Goal: Task Accomplishment & Management: Use online tool/utility

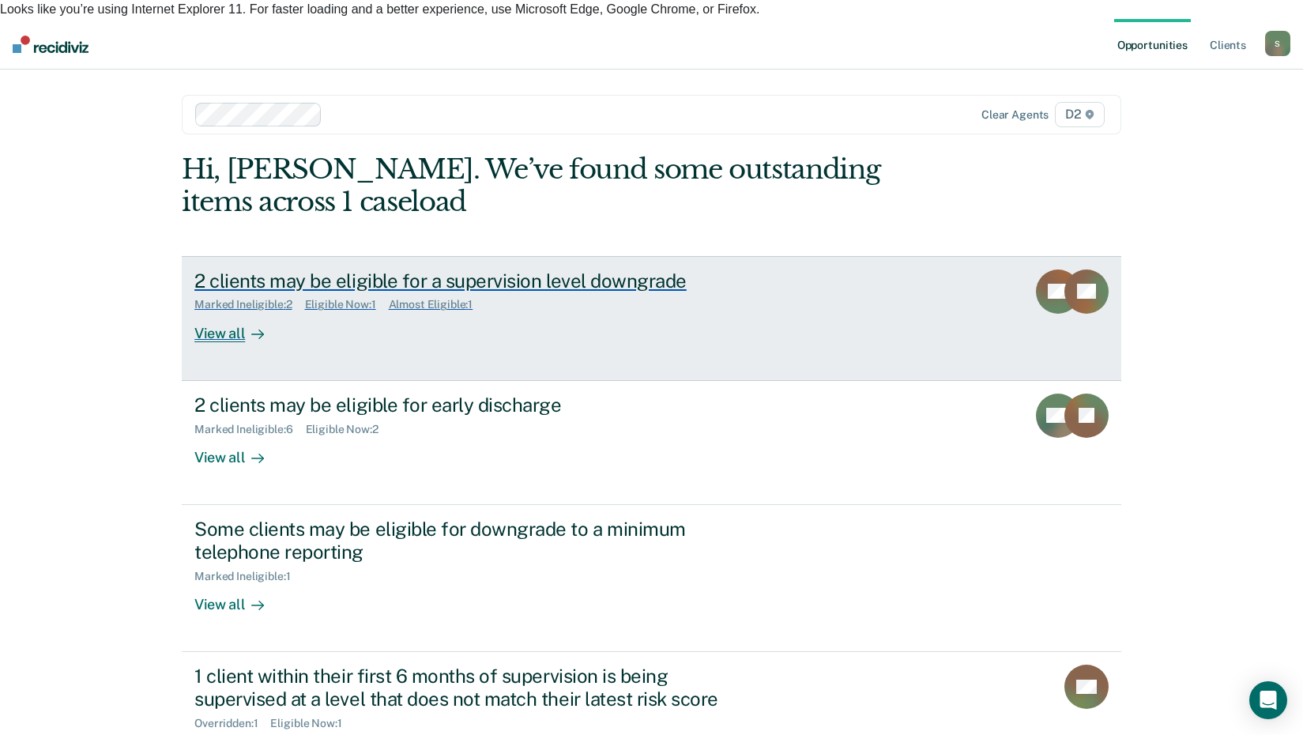
click at [210, 319] on div "View all" at bounding box center [238, 326] width 89 height 31
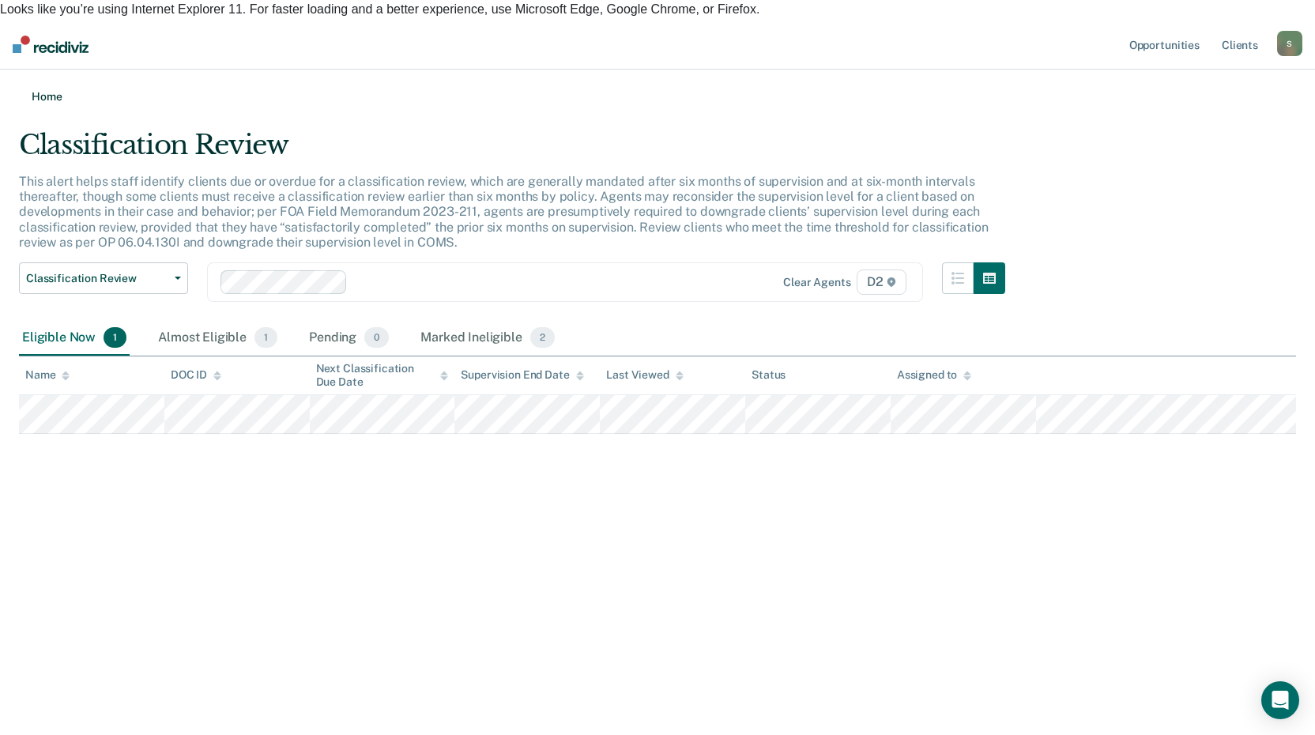
click at [47, 89] on link "Home" at bounding box center [657, 96] width 1277 height 15
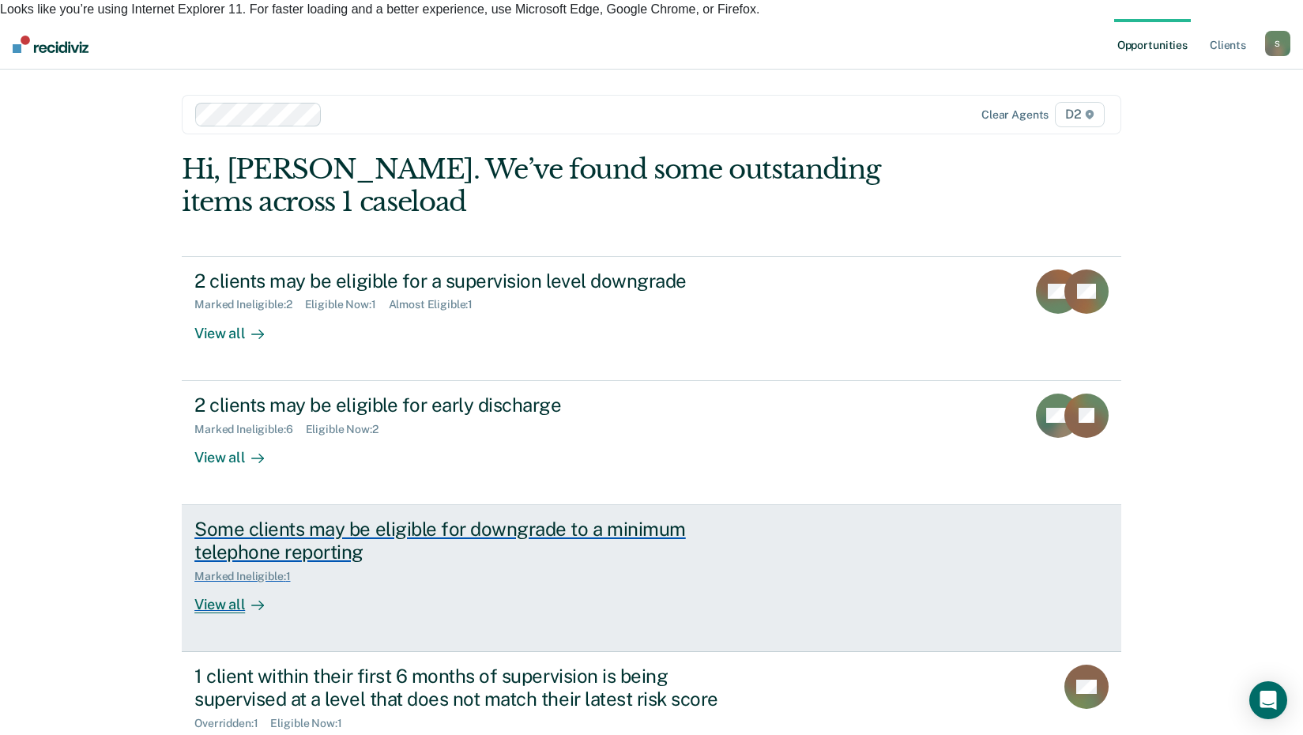
click at [216, 585] on div "View all" at bounding box center [238, 597] width 89 height 31
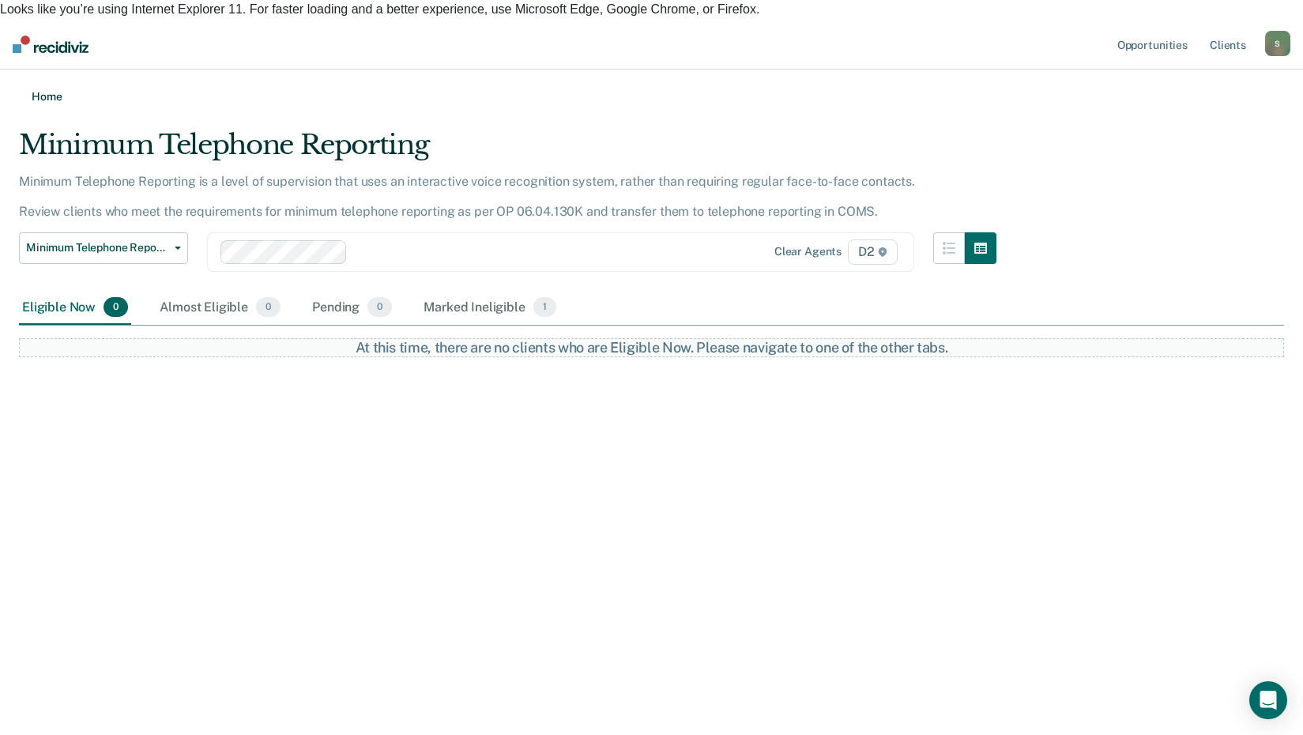
click at [37, 89] on link "Home" at bounding box center [651, 96] width 1265 height 15
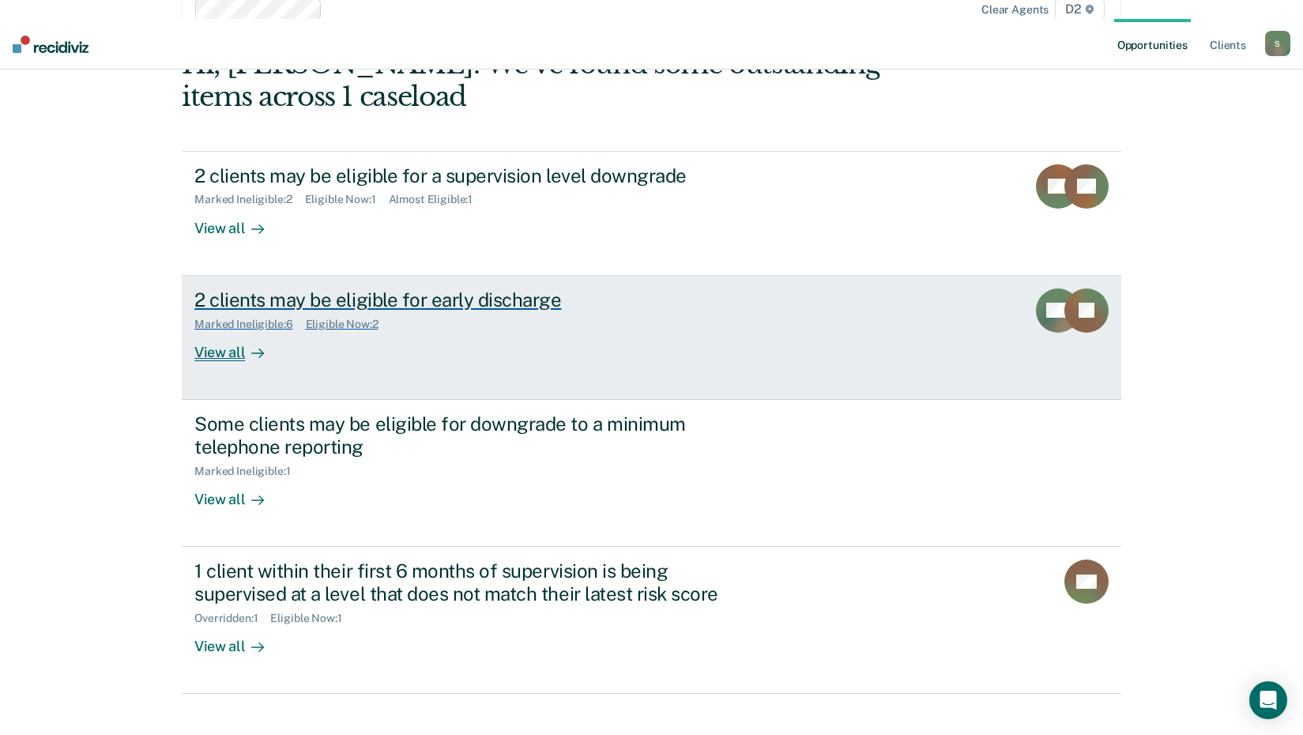
scroll to position [108, 0]
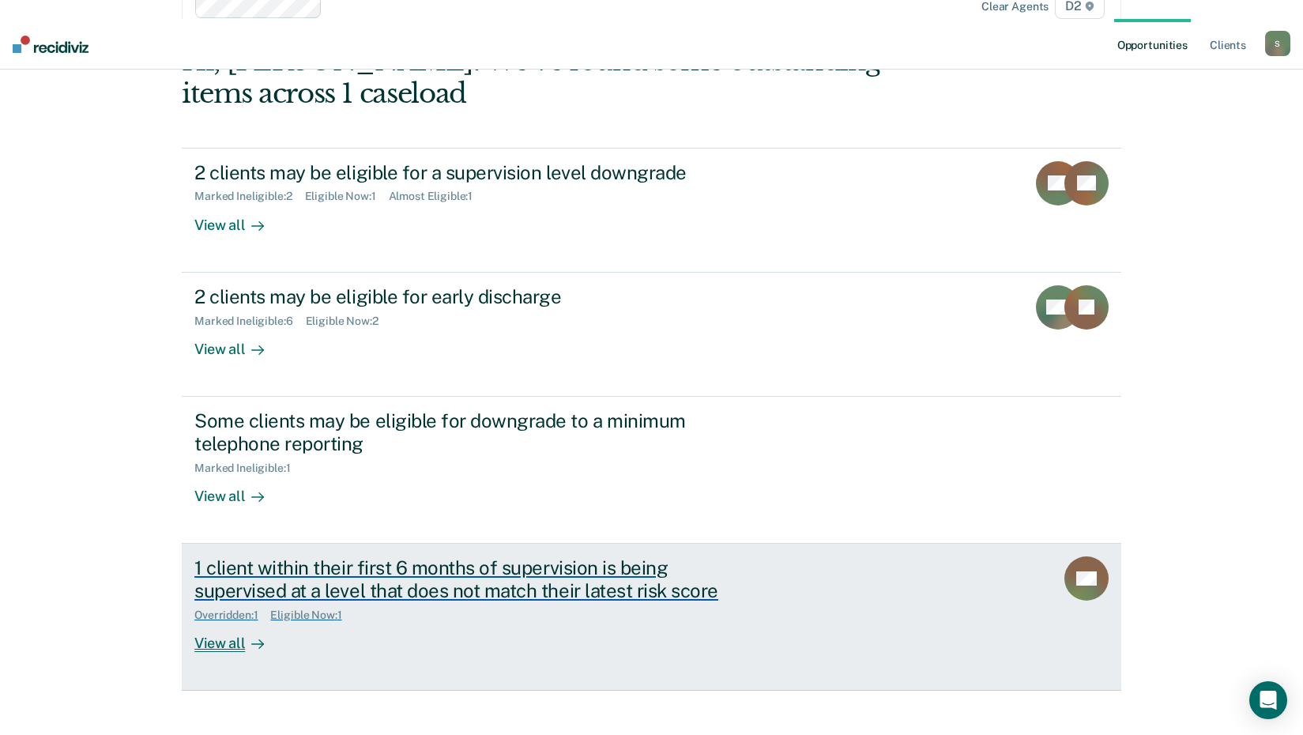
click at [225, 626] on div "View all" at bounding box center [238, 636] width 89 height 31
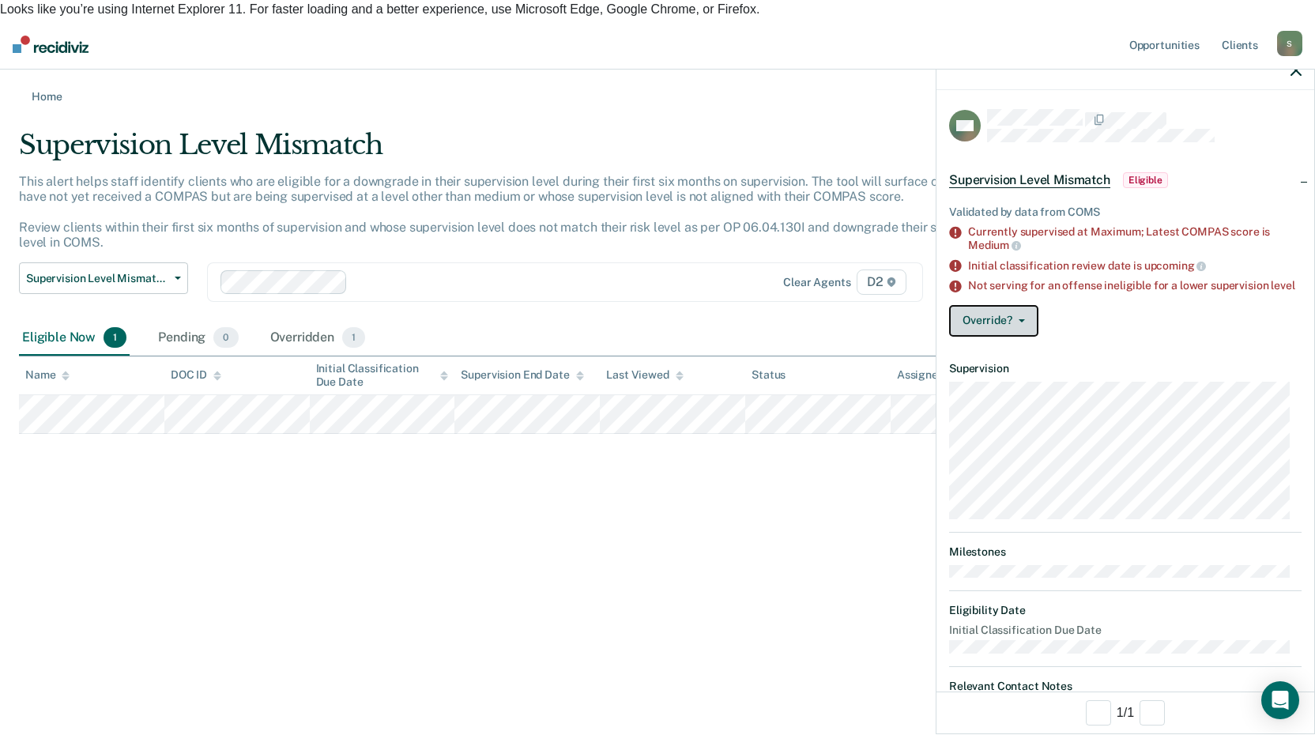
click at [1023, 322] on icon "button" at bounding box center [1022, 320] width 6 height 3
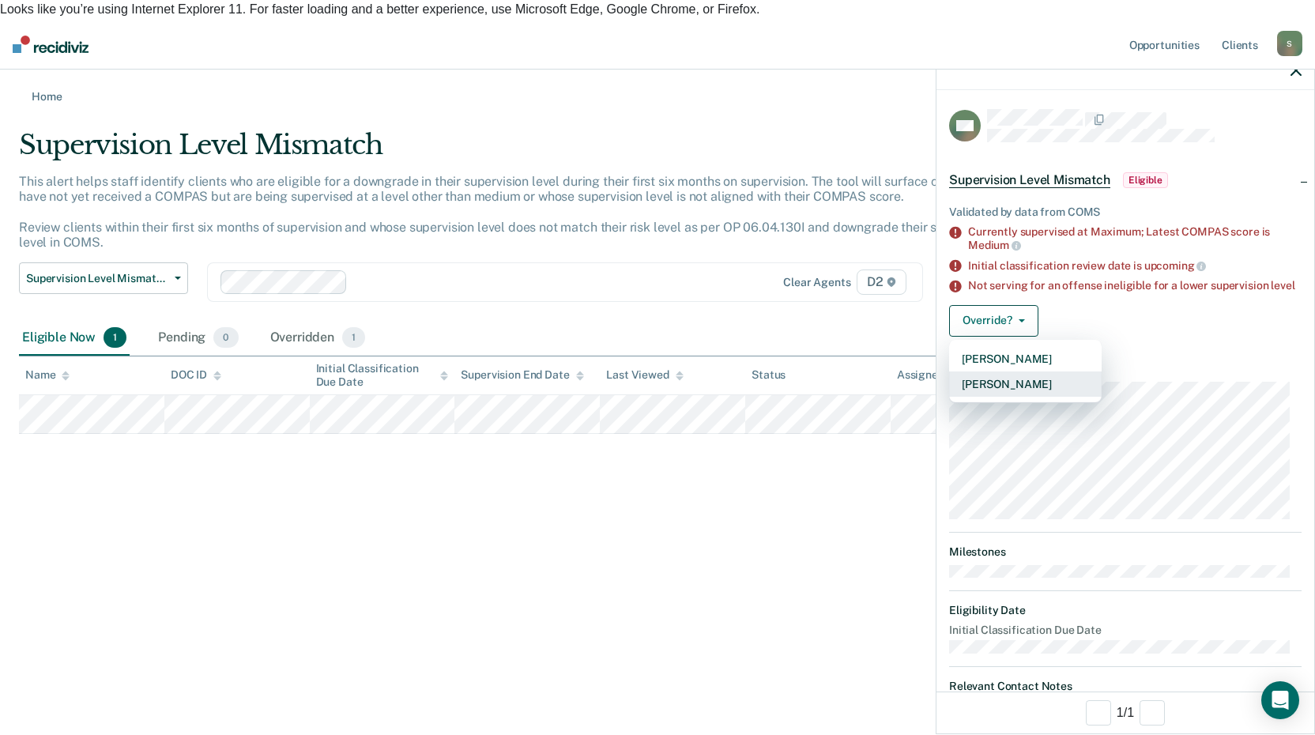
click at [1009, 396] on button "Mark Overridden" at bounding box center [1025, 383] width 153 height 25
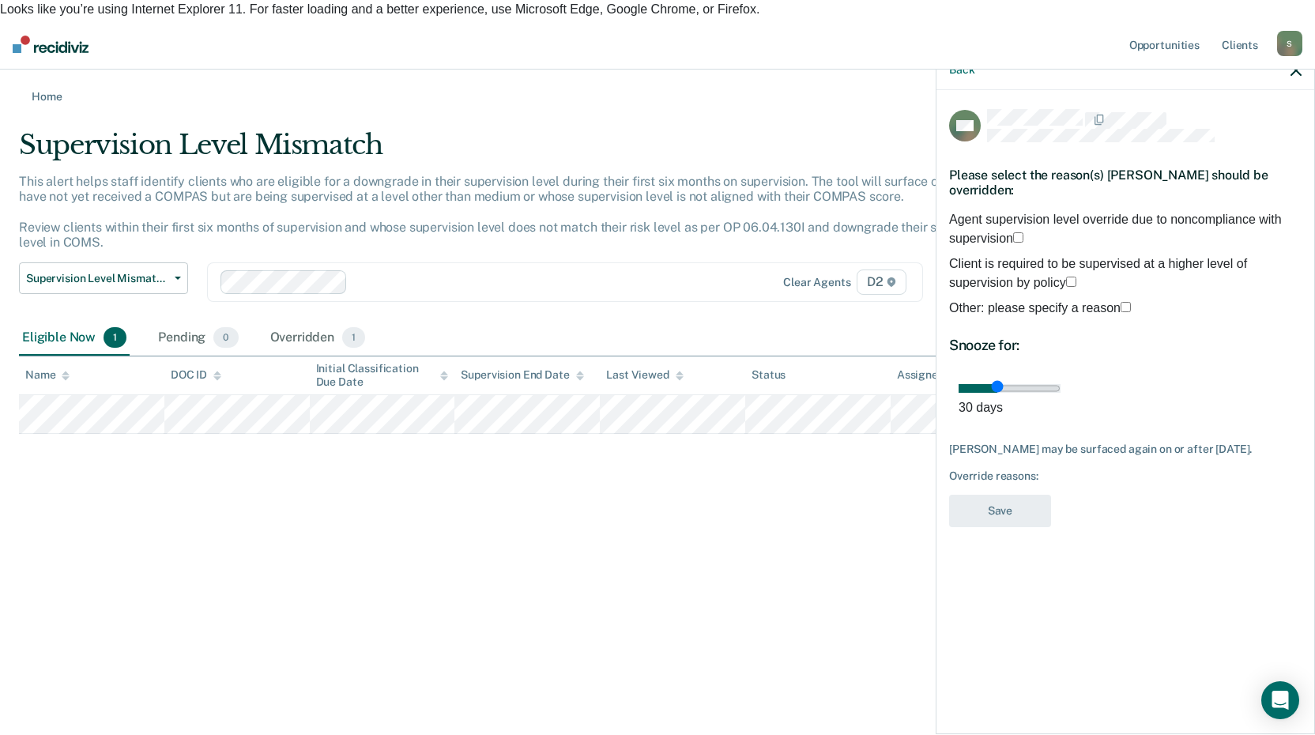
click at [1023, 232] on span at bounding box center [1023, 238] width 0 height 13
click at [1013, 232] on input "Agent supervision level override due to noncompliance with supervision" at bounding box center [1018, 237] width 10 height 10
drag, startPoint x: 1084, startPoint y: 398, endPoint x: 1295, endPoint y: 402, distance: 211.1
type input "80"
click at [1061, 393] on input "range" at bounding box center [1010, 388] width 102 height 9
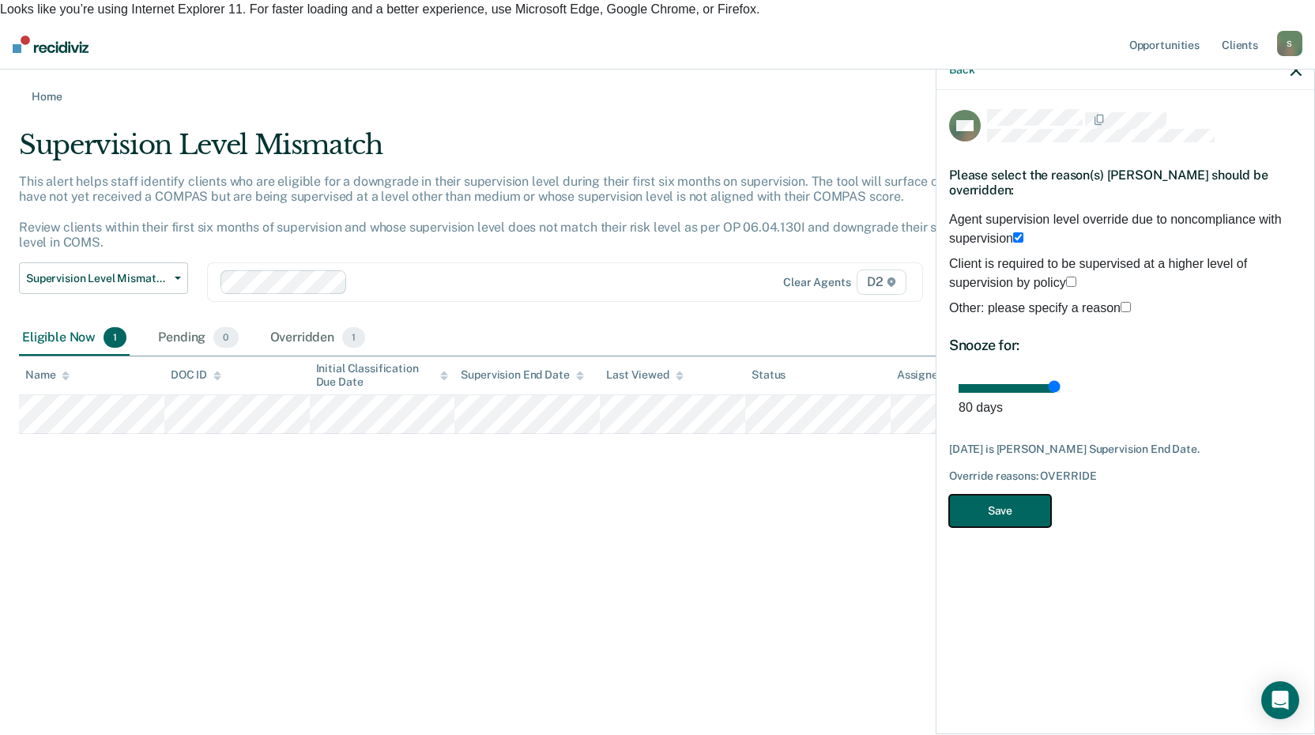
click at [1009, 514] on button "Save" at bounding box center [1000, 511] width 102 height 32
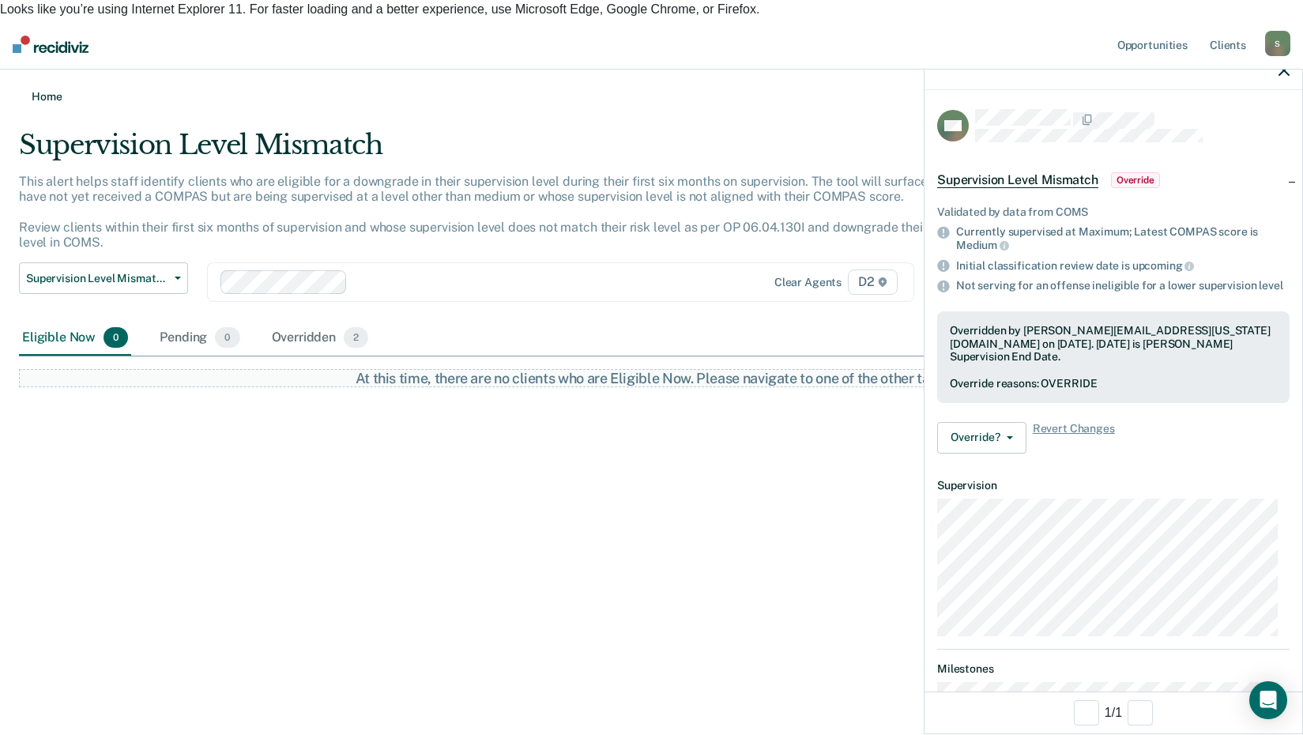
click at [72, 89] on link "Home" at bounding box center [651, 96] width 1265 height 15
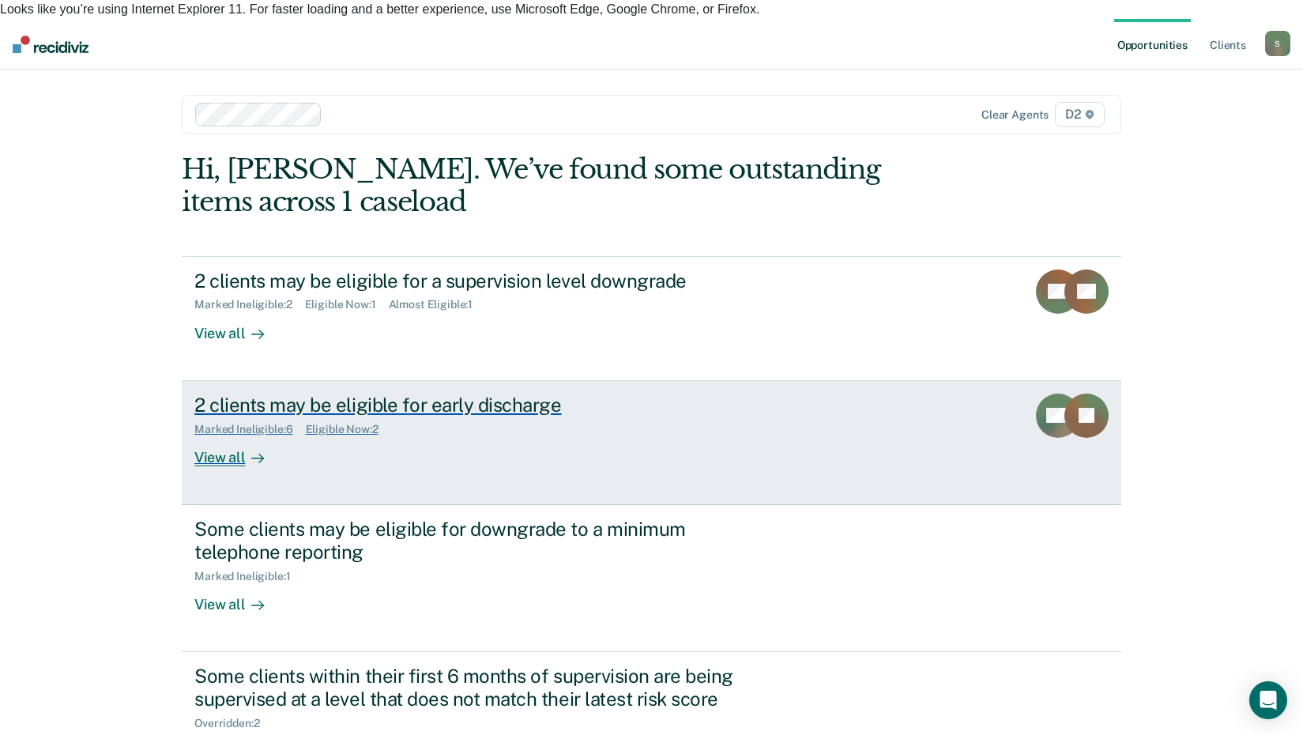
click at [225, 435] on div "View all" at bounding box center [238, 450] width 89 height 31
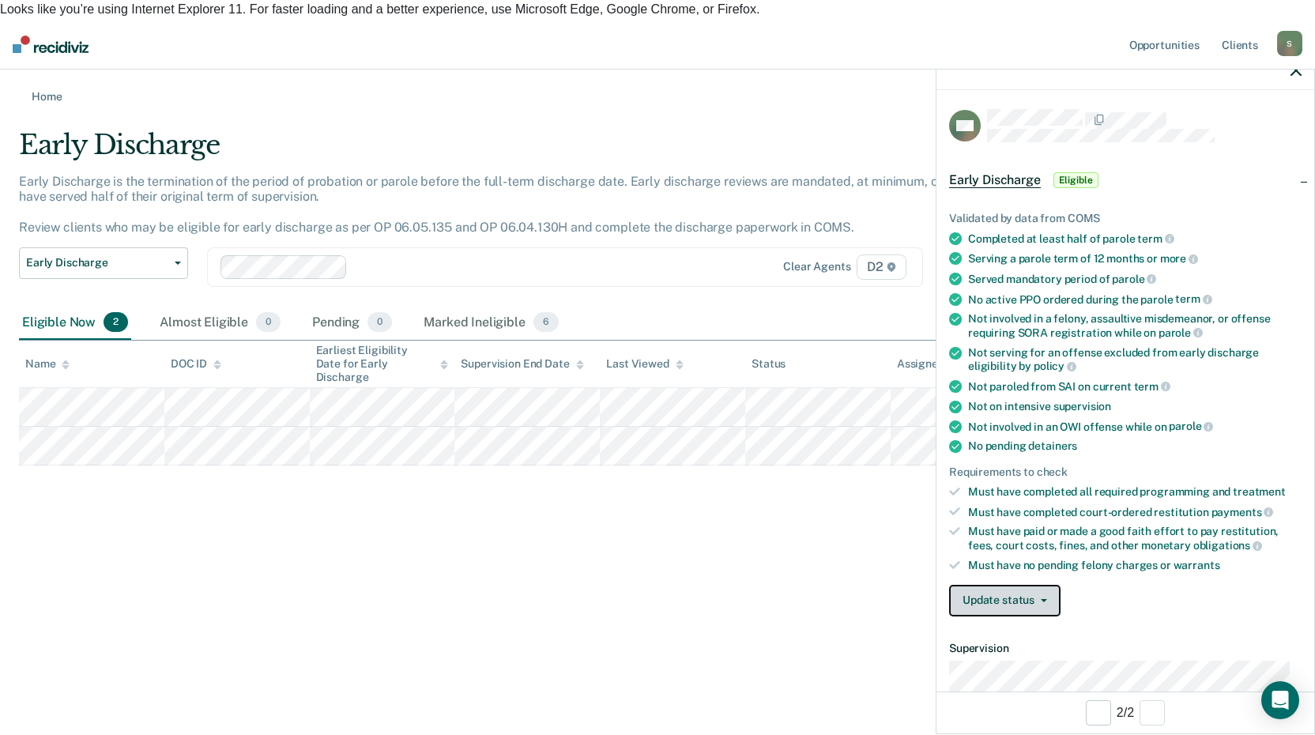
click at [1042, 599] on icon "button" at bounding box center [1044, 600] width 6 height 3
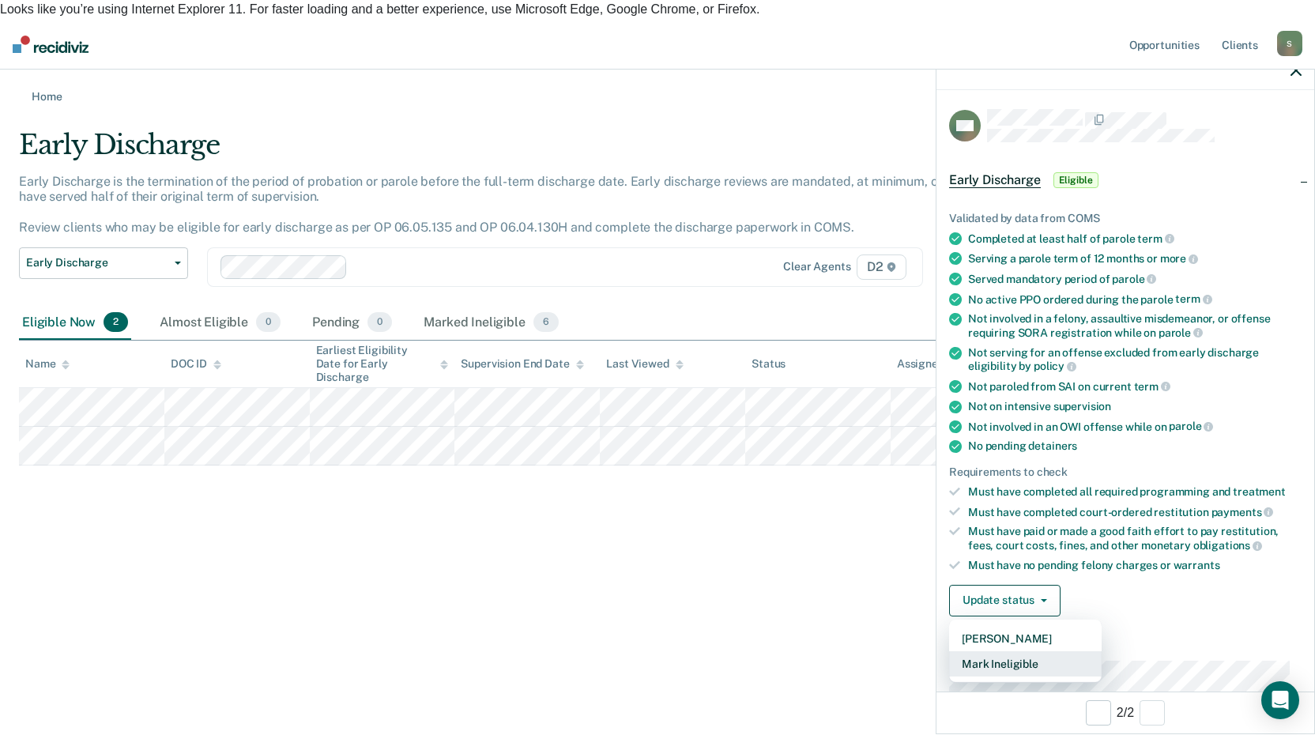
click at [994, 662] on button "Mark Ineligible" at bounding box center [1025, 663] width 153 height 25
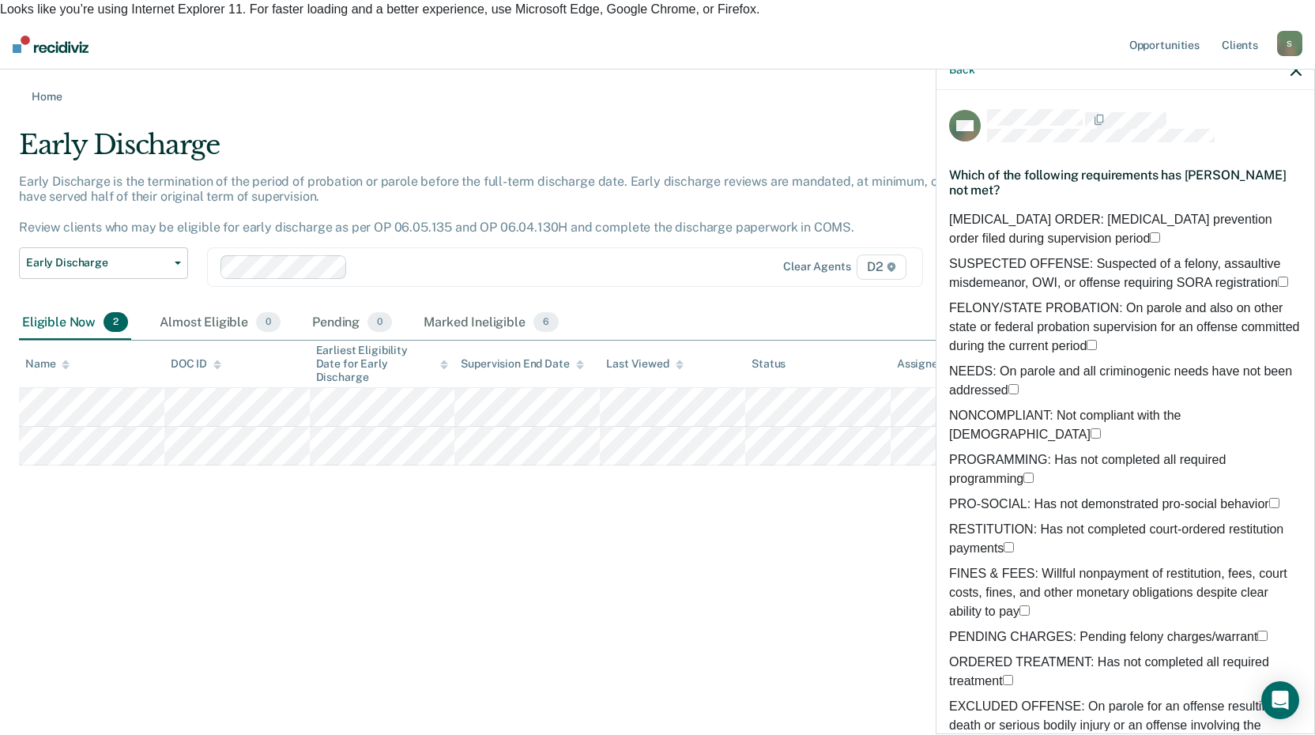
click at [1101, 428] on span at bounding box center [1101, 434] width 0 height 13
click at [1091, 428] on input "NONCOMPLIANT: Not compliant with the order of supervision" at bounding box center [1096, 433] width 10 height 10
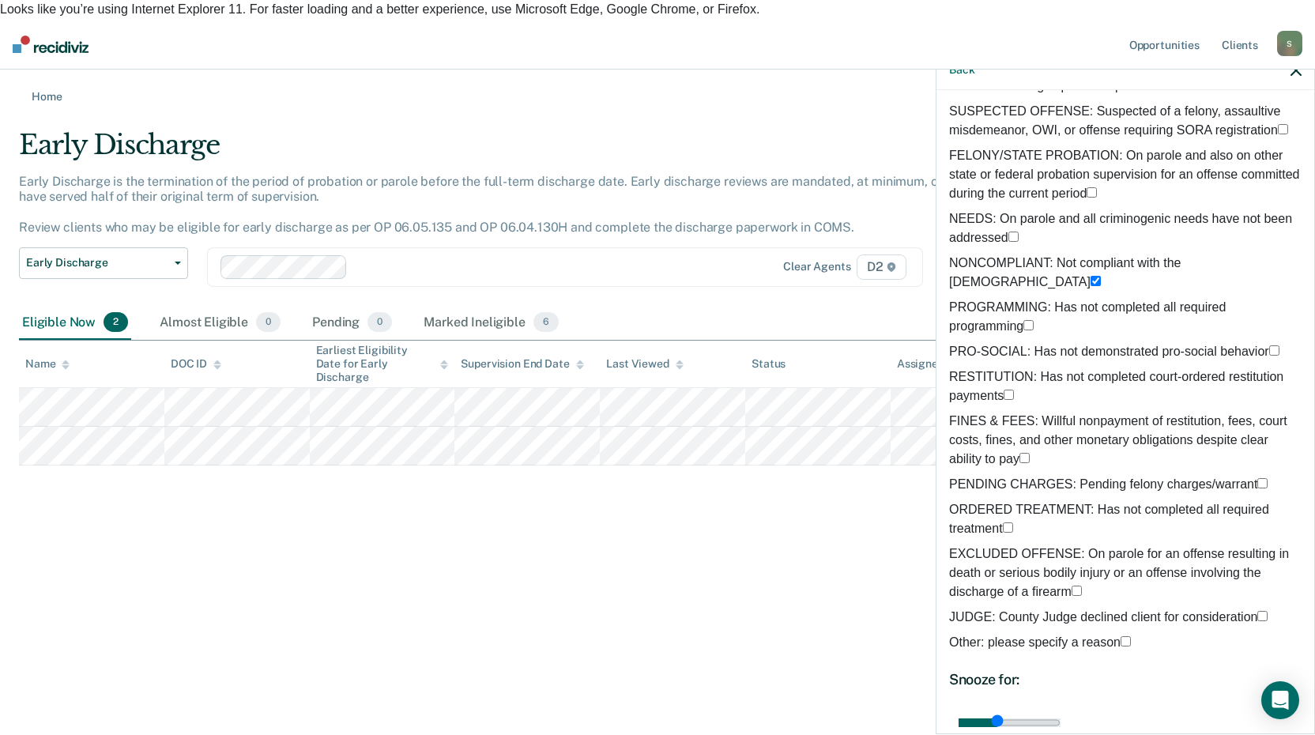
scroll to position [158, 0]
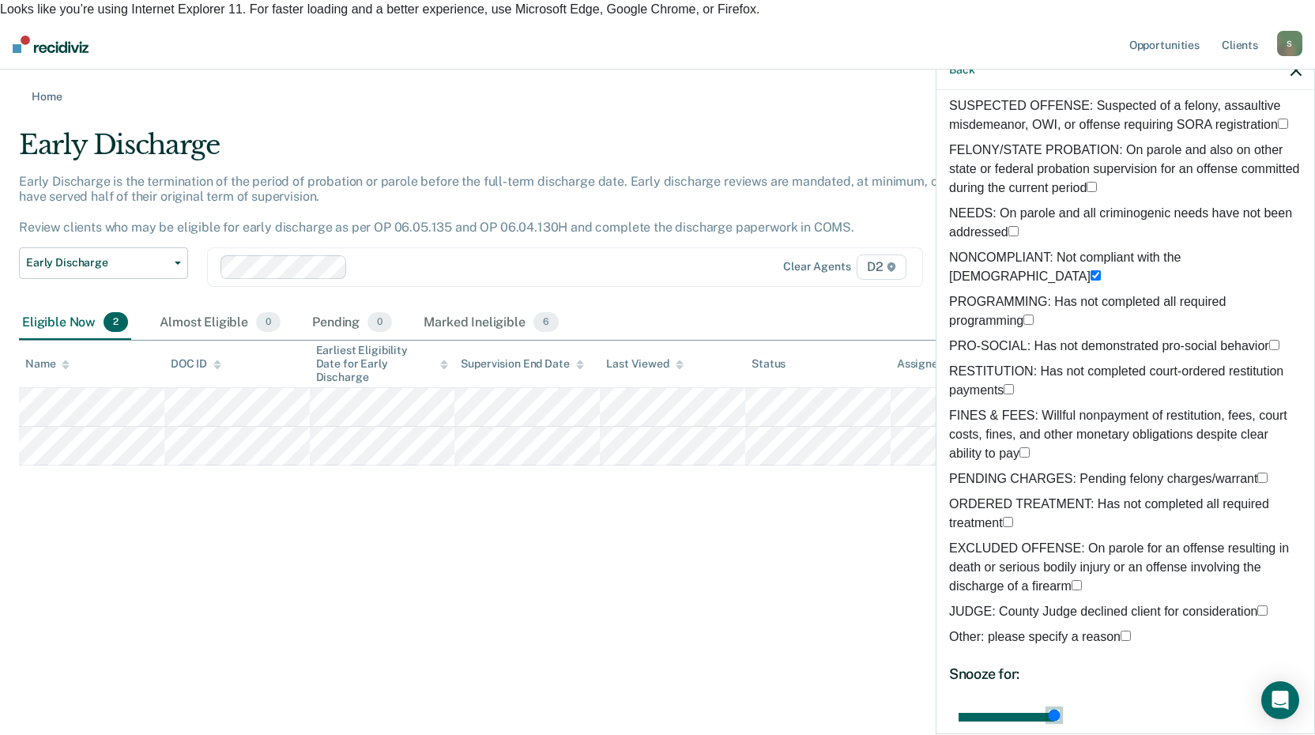
drag, startPoint x: 1081, startPoint y: 711, endPoint x: 1310, endPoint y: 714, distance: 228.4
type input "80"
click at [1061, 714] on input "range" at bounding box center [1010, 717] width 102 height 9
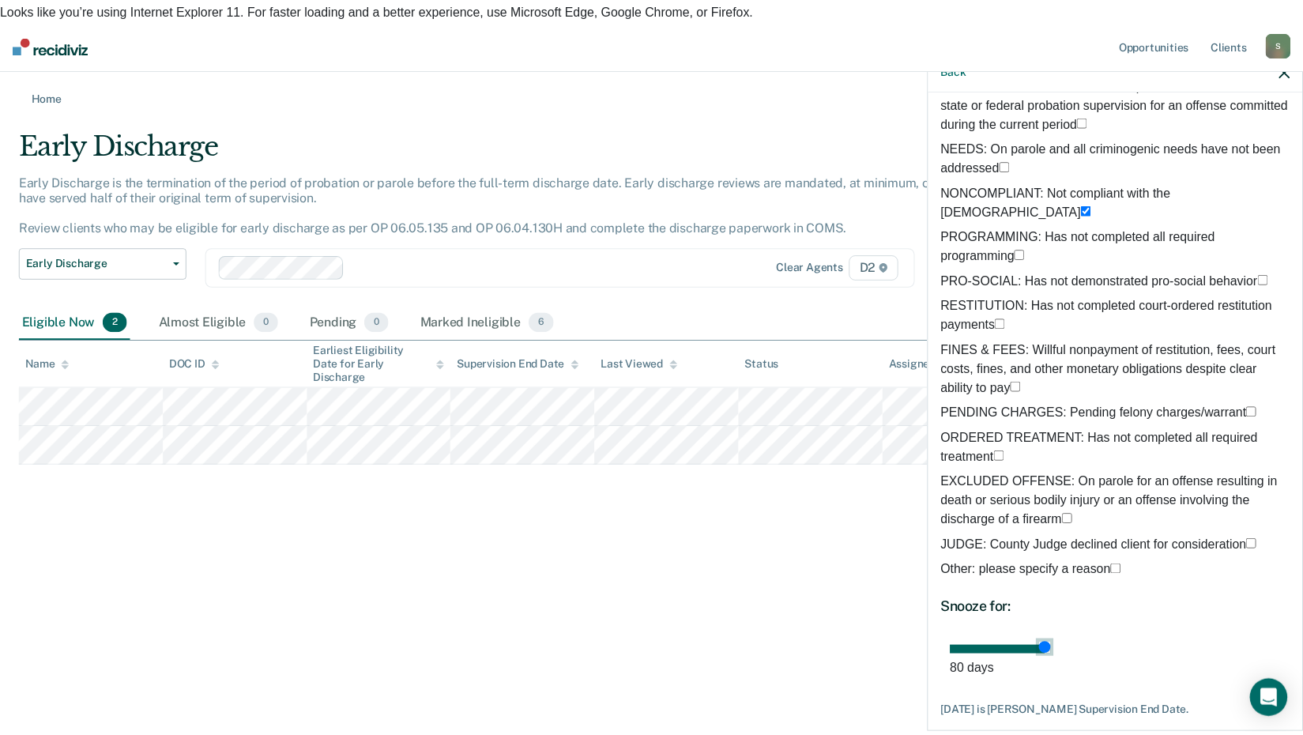
scroll to position [291, 0]
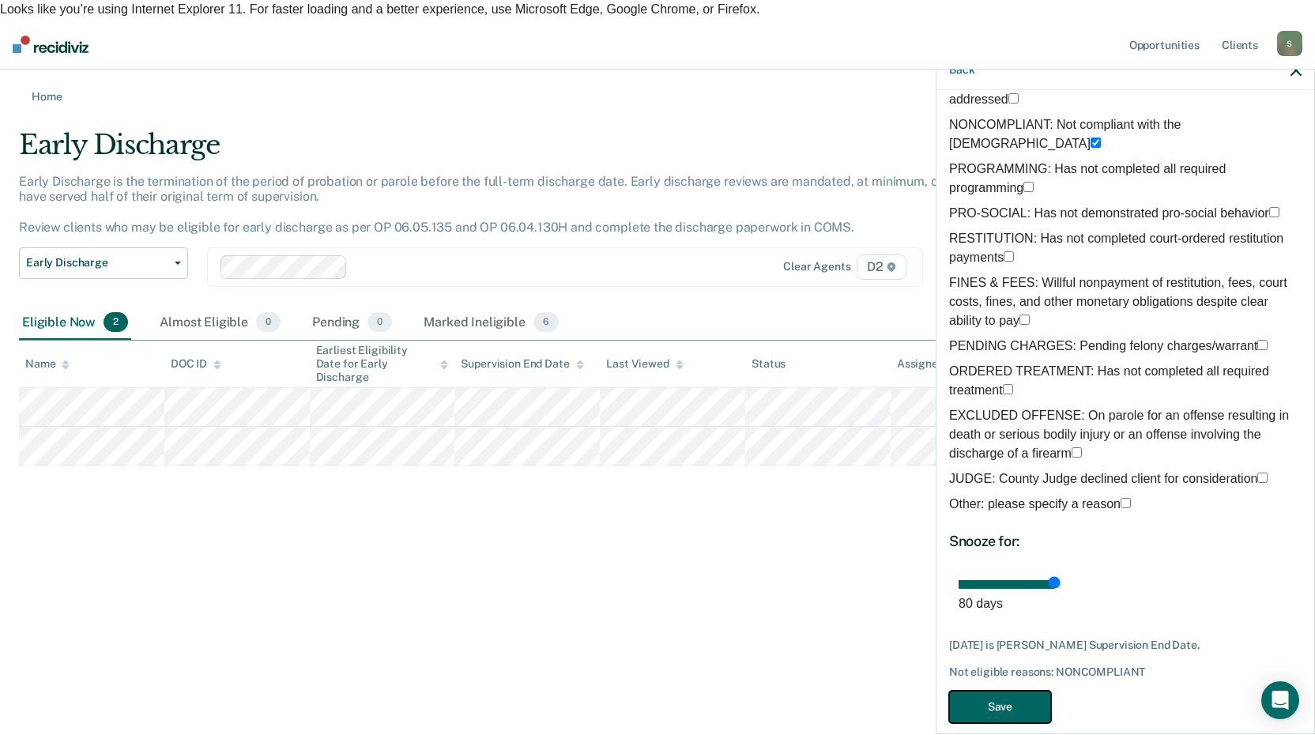
click at [997, 691] on button "Save" at bounding box center [1000, 707] width 102 height 32
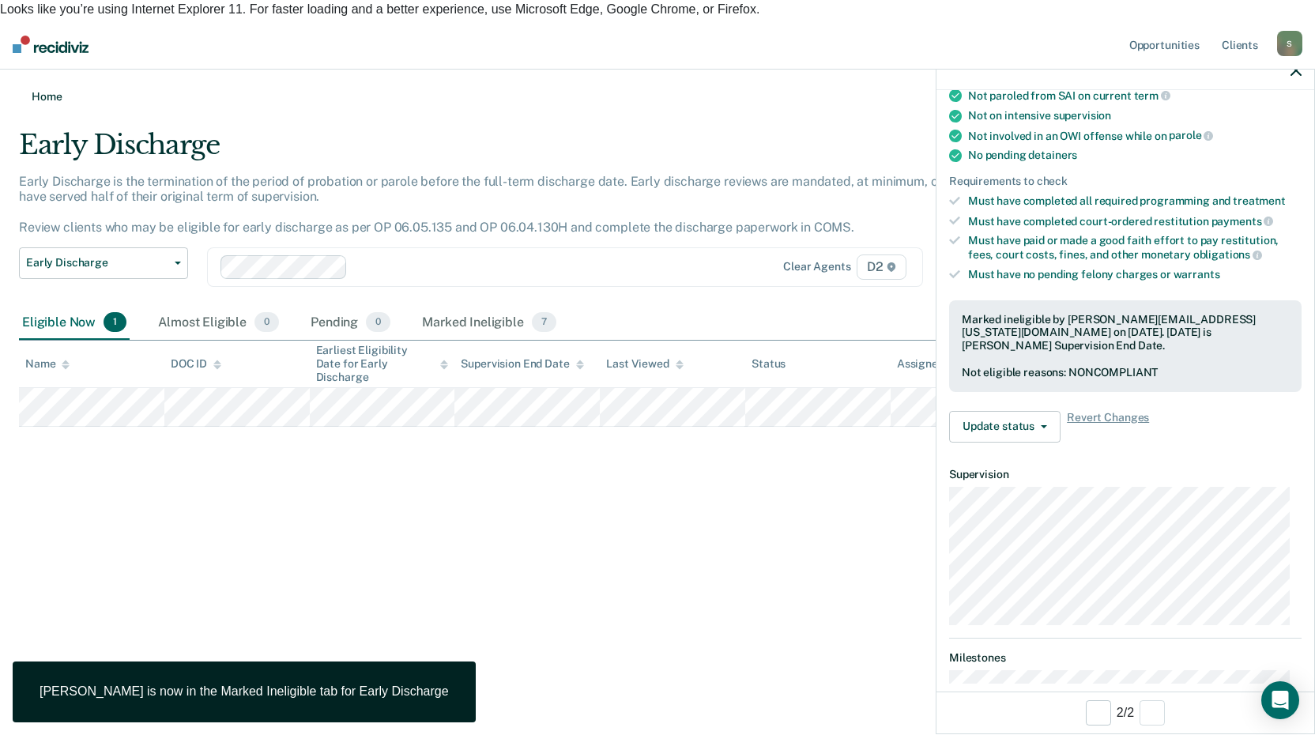
click at [40, 89] on link "Home" at bounding box center [657, 96] width 1277 height 15
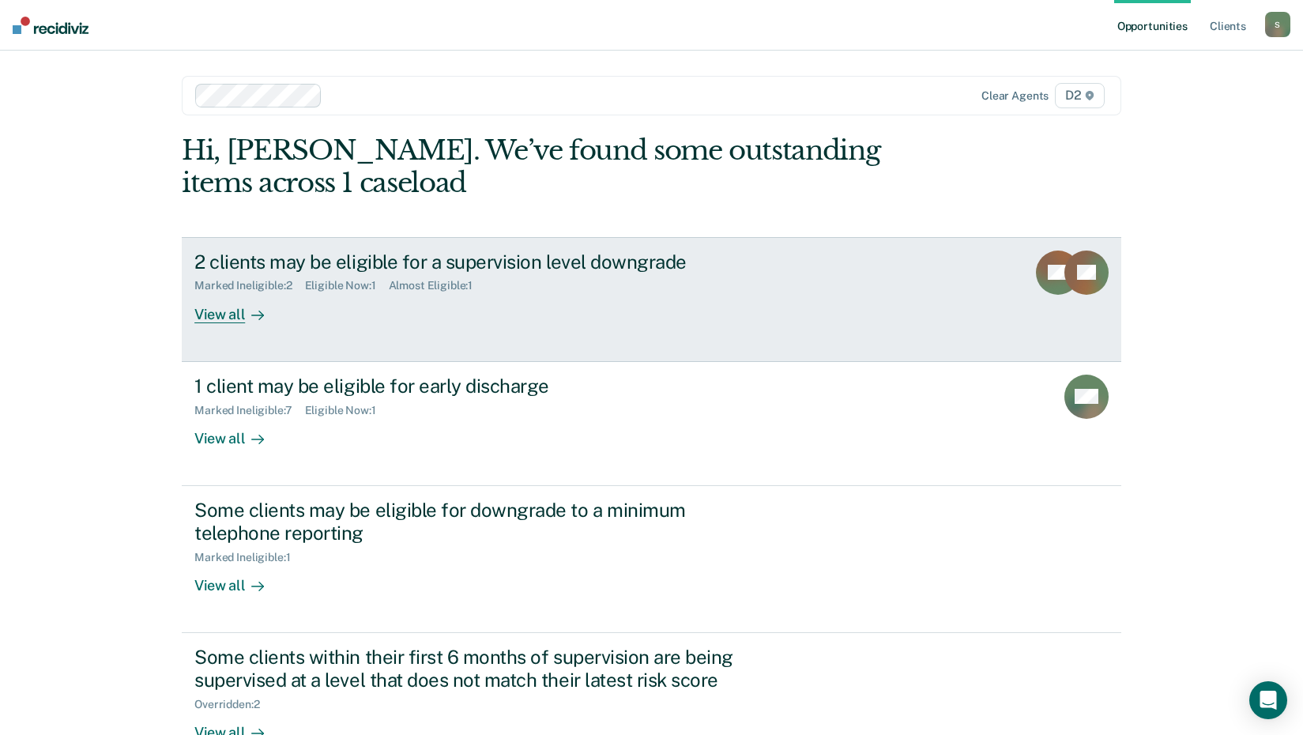
click at [223, 311] on div "View all" at bounding box center [238, 307] width 89 height 31
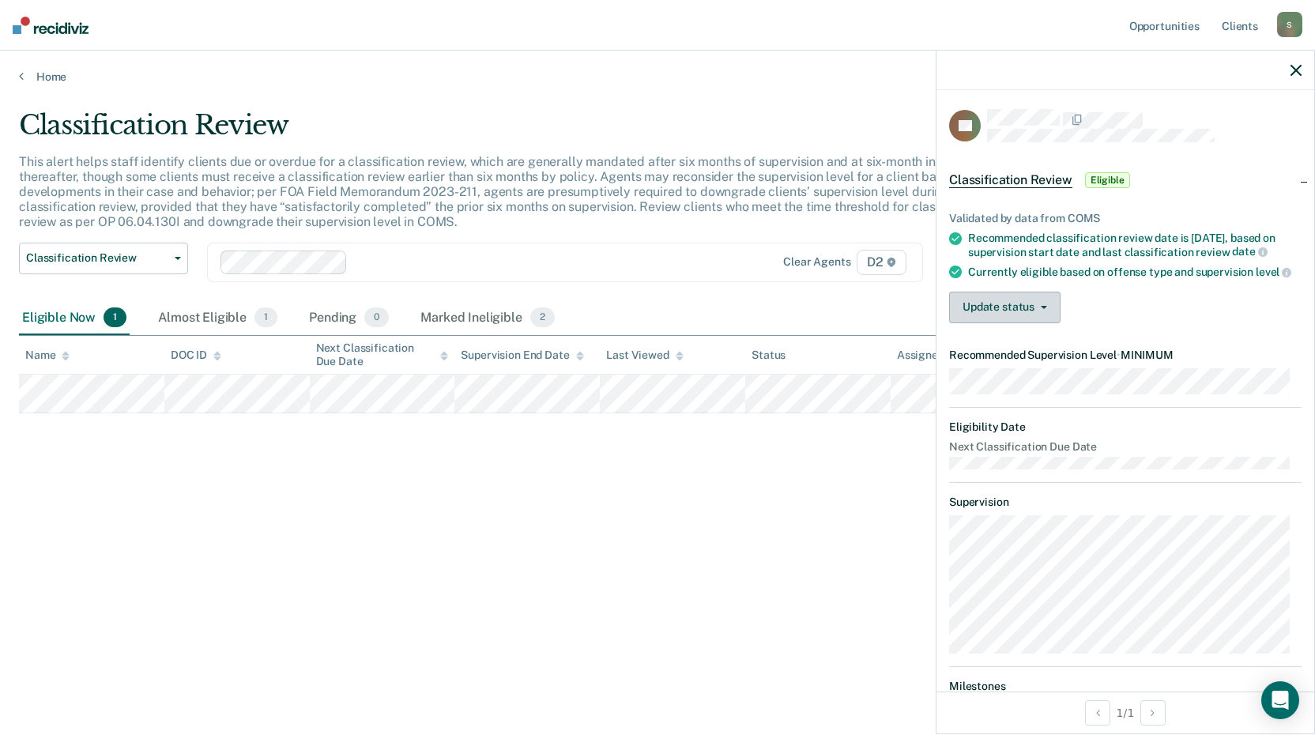
click at [1048, 311] on button "Update status" at bounding box center [1004, 308] width 111 height 32
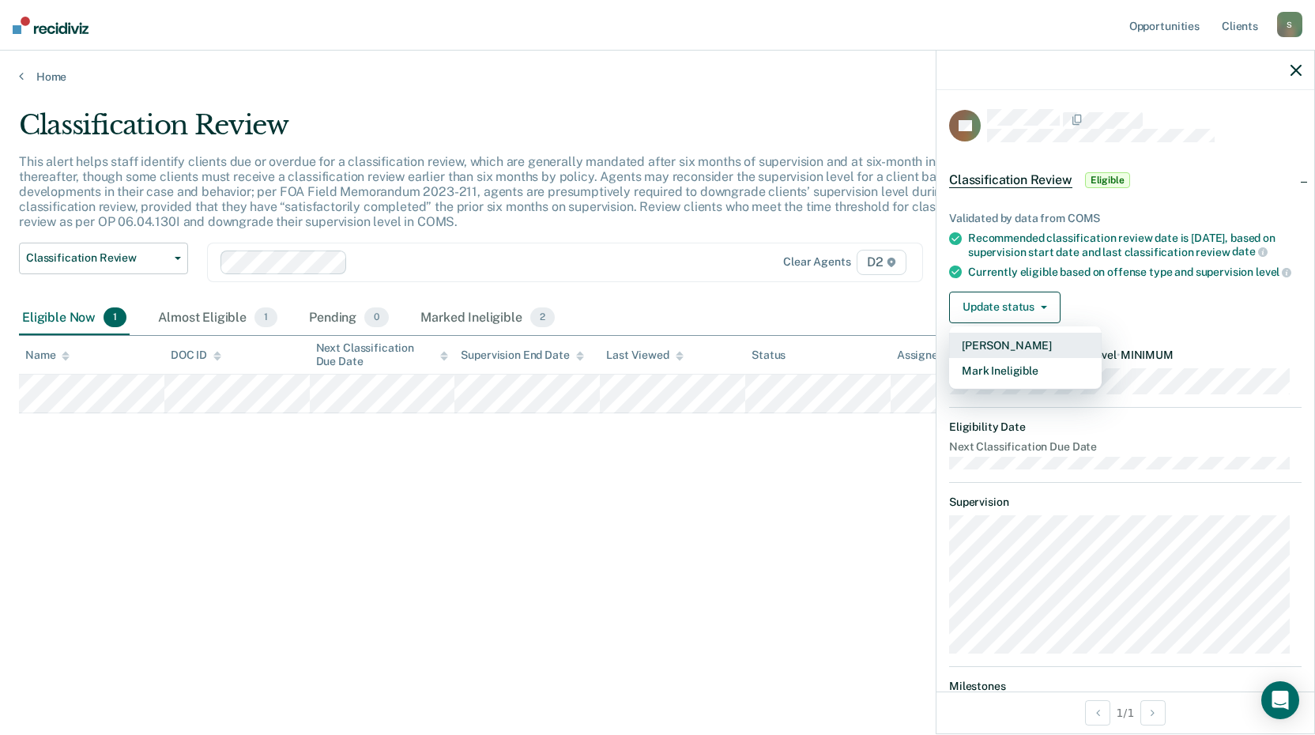
click at [1031, 358] on button "[PERSON_NAME]" at bounding box center [1025, 345] width 153 height 25
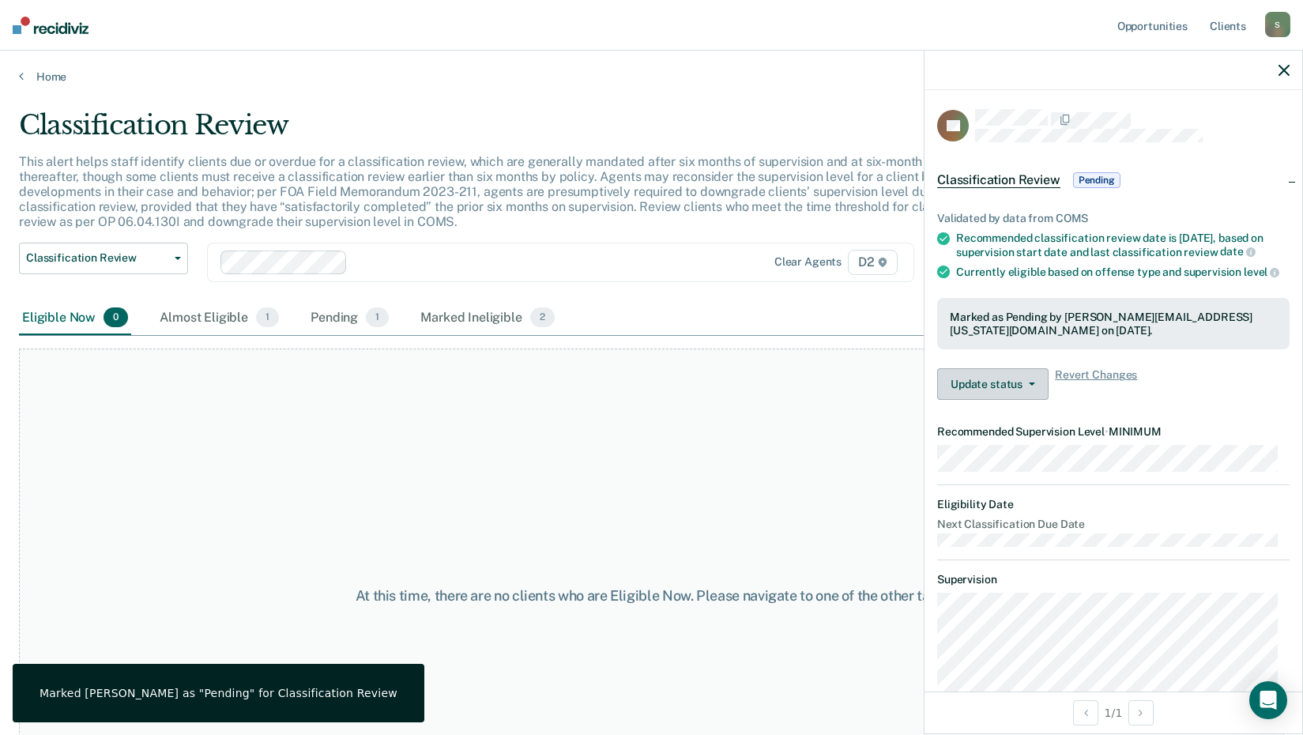
scroll to position [108, 0]
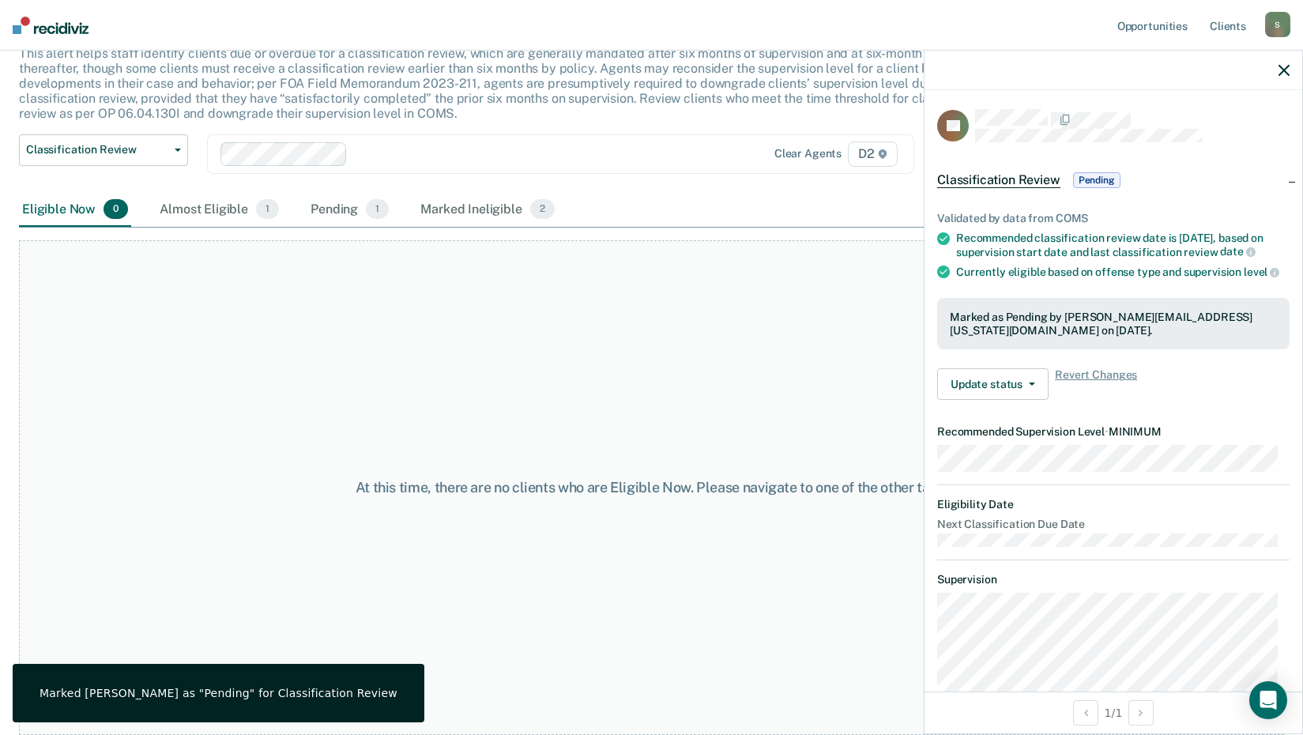
click at [1283, 71] on icon "button" at bounding box center [1284, 70] width 11 height 11
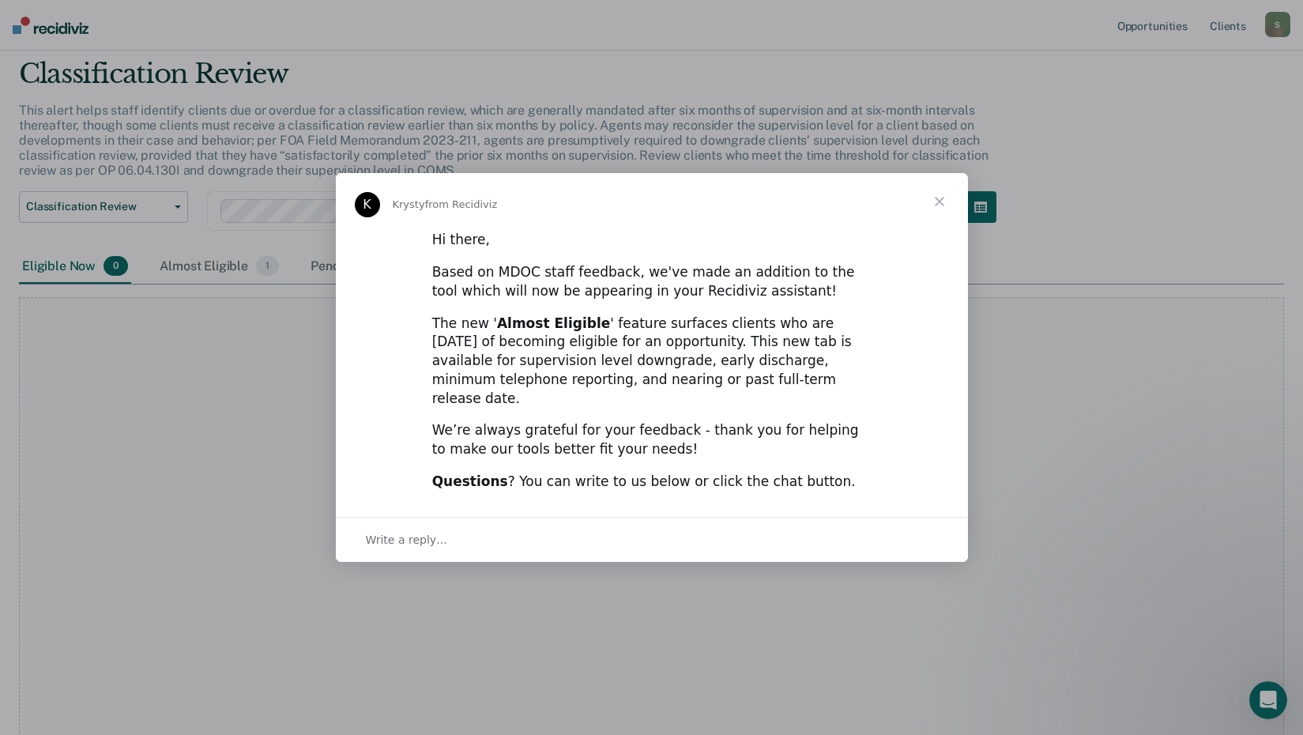
scroll to position [0, 0]
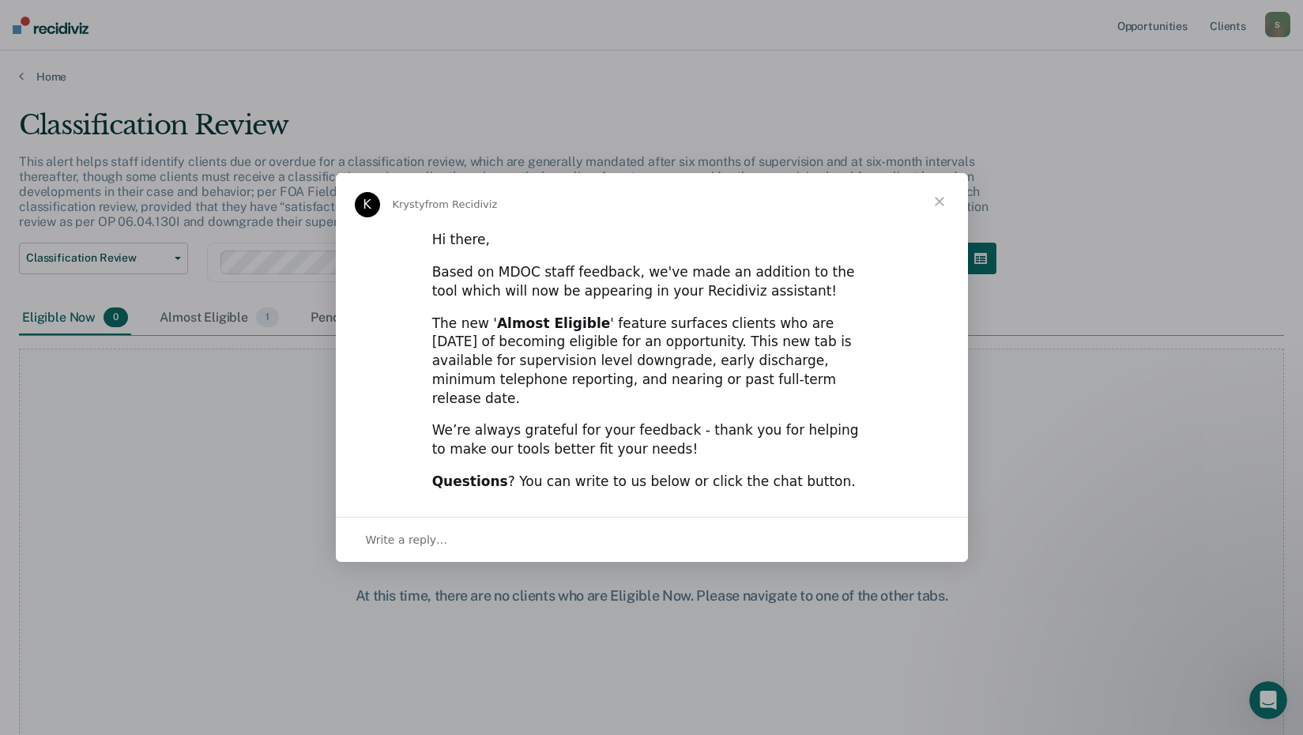
click at [933, 217] on span "Close" at bounding box center [939, 201] width 57 height 57
